Goal: Find specific page/section: Find specific page/section

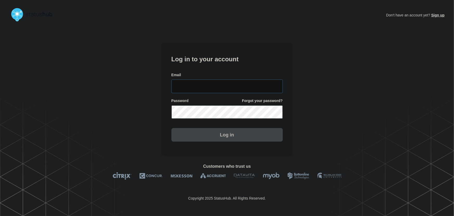
type input "[PERSON_NAME][EMAIL_ADDRESS][PERSON_NAME][DOMAIN_NAME]"
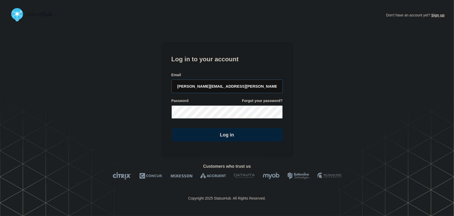
drag, startPoint x: 246, startPoint y: 83, endPoint x: 230, endPoint y: 62, distance: 26.6
click at [246, 83] on input "[PERSON_NAME][EMAIL_ADDRESS][PERSON_NAME][DOMAIN_NAME]" at bounding box center [227, 86] width 111 height 14
click at [229, 60] on h1 "Log in to your account" at bounding box center [227, 59] width 111 height 10
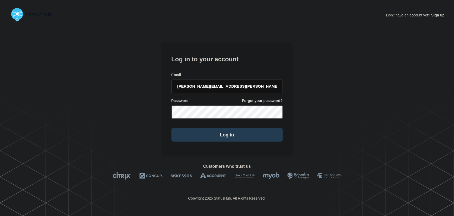
click at [241, 135] on button "Log in" at bounding box center [227, 135] width 111 height 14
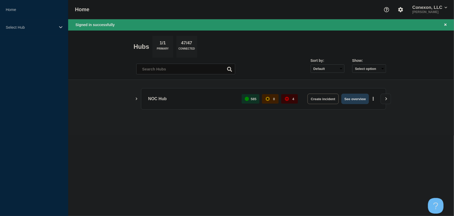
click at [357, 100] on button "See overview" at bounding box center [356, 98] width 28 height 10
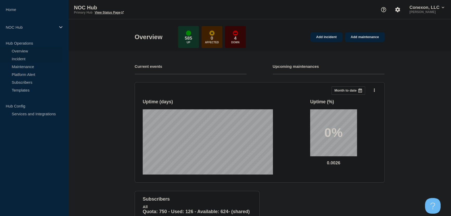
click at [19, 58] on link "Incident" at bounding box center [31, 59] width 63 height 8
